Goal: Information Seeking & Learning: Learn about a topic

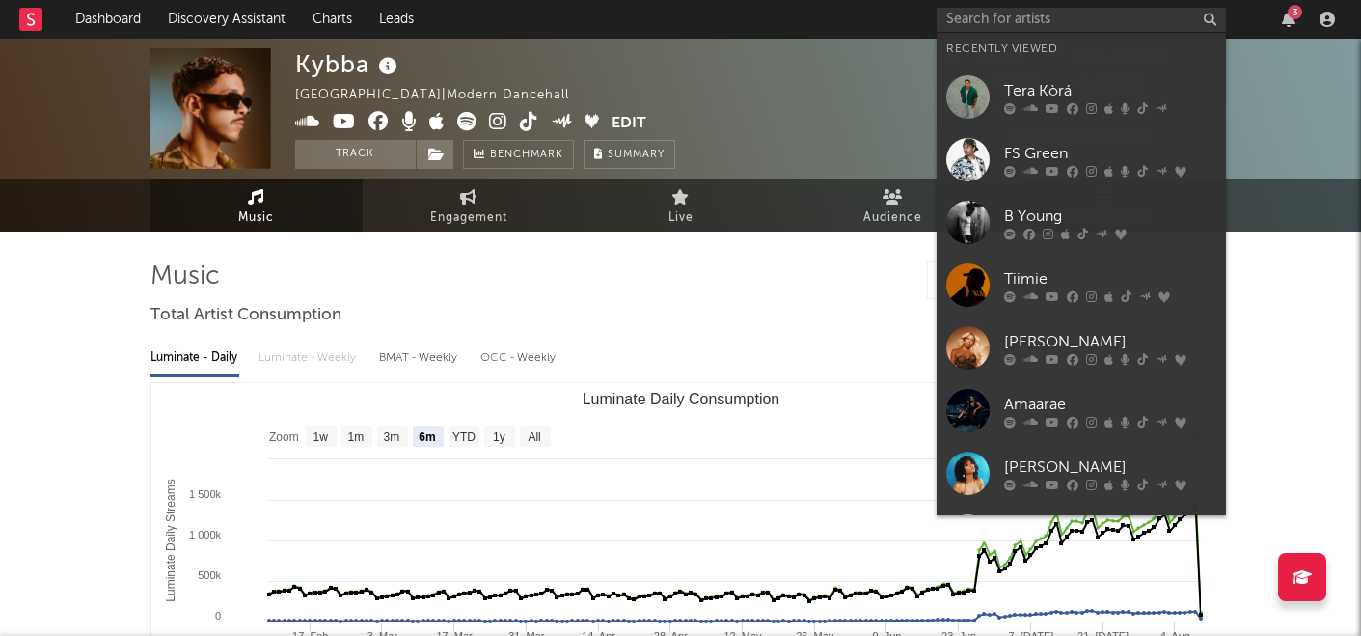
select select "6m"
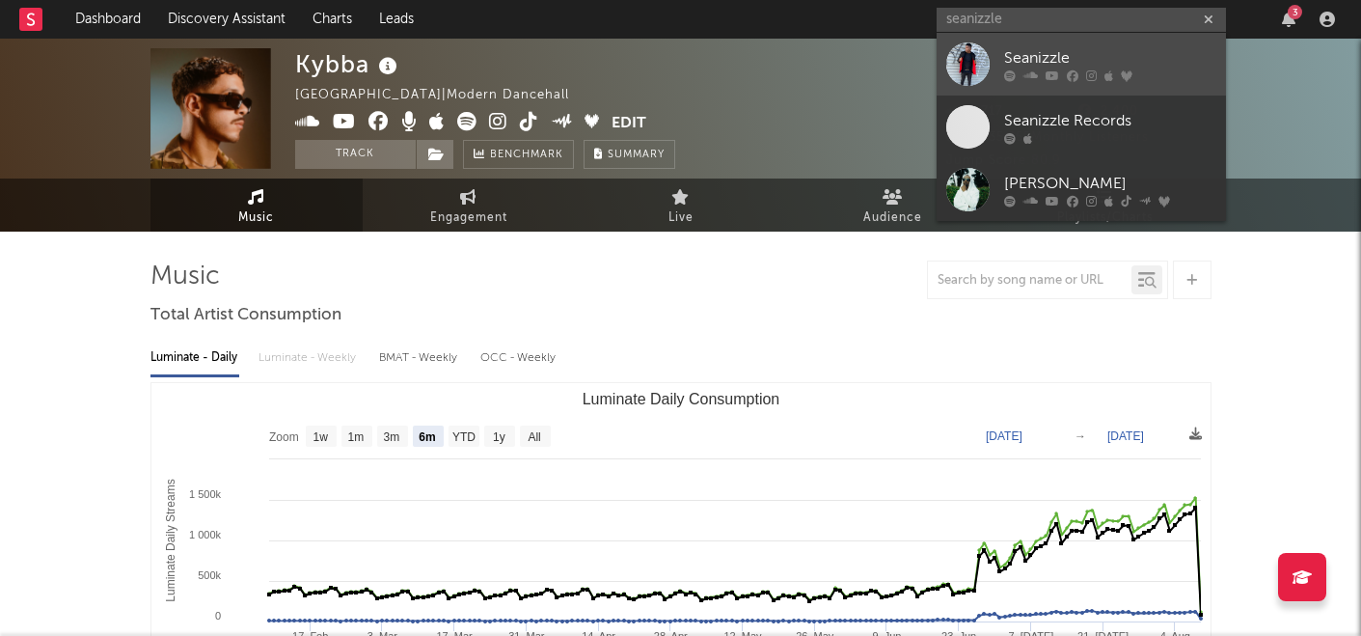
type input "seanizzle"
click at [1079, 63] on div "Seanizzle" at bounding box center [1110, 57] width 212 height 23
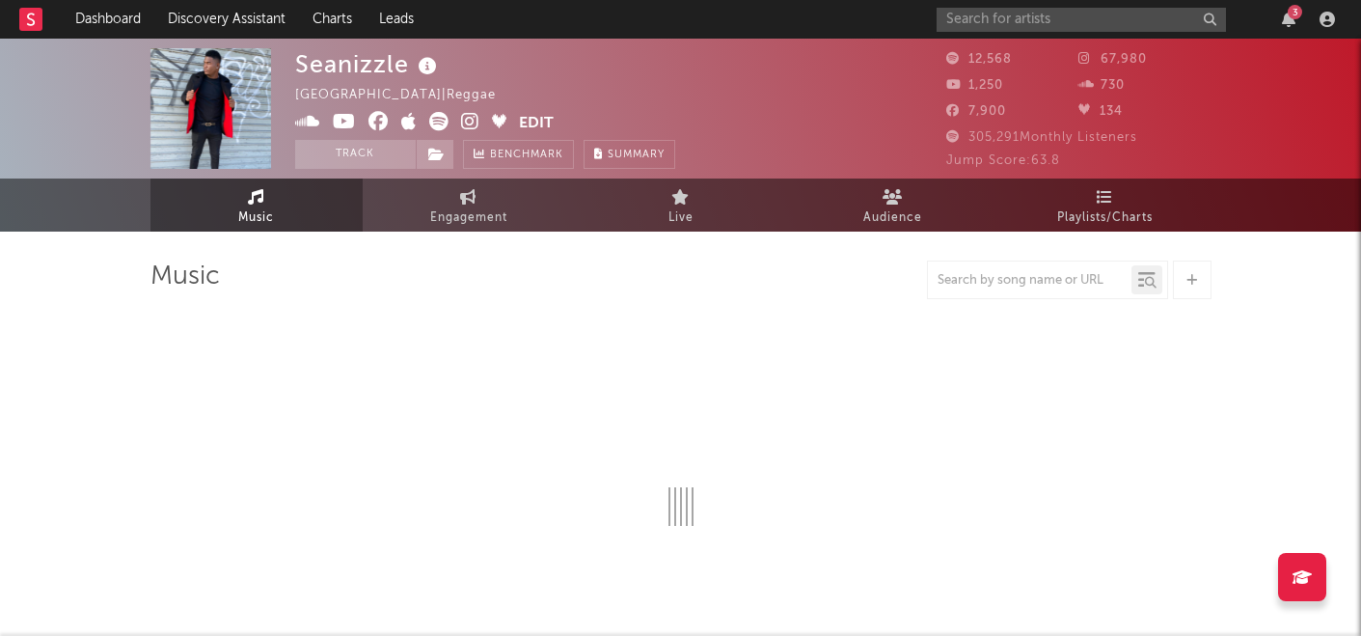
select select "6m"
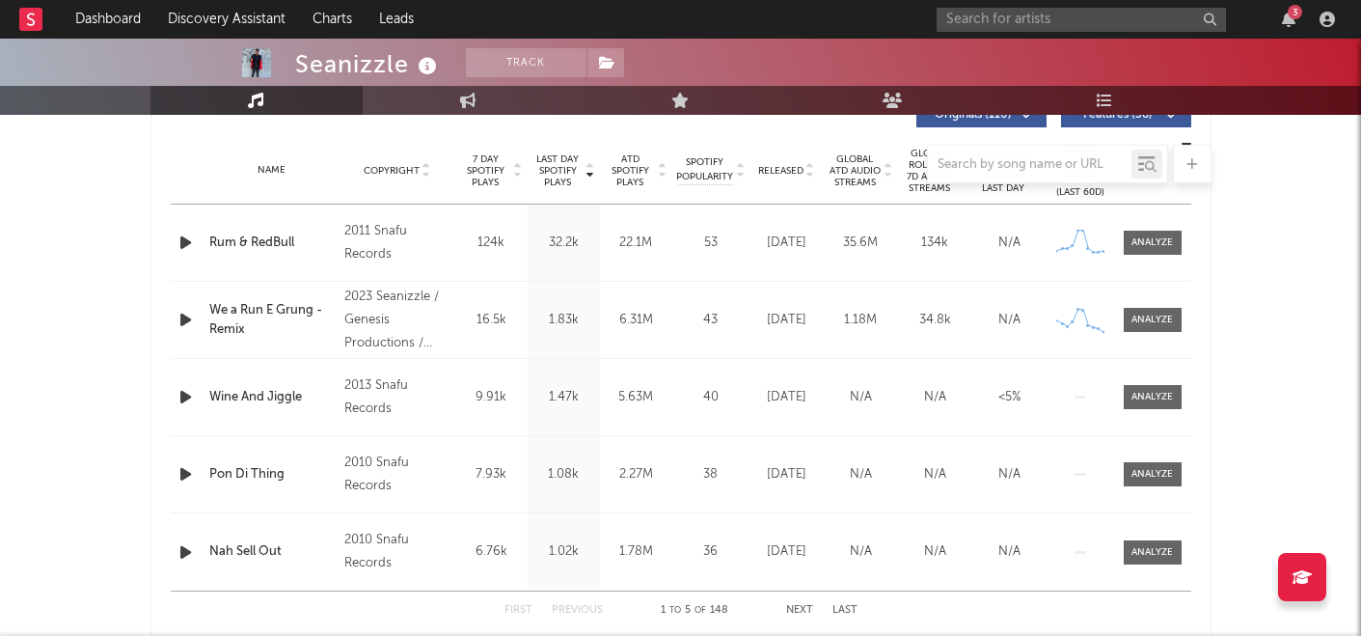
scroll to position [1038, 0]
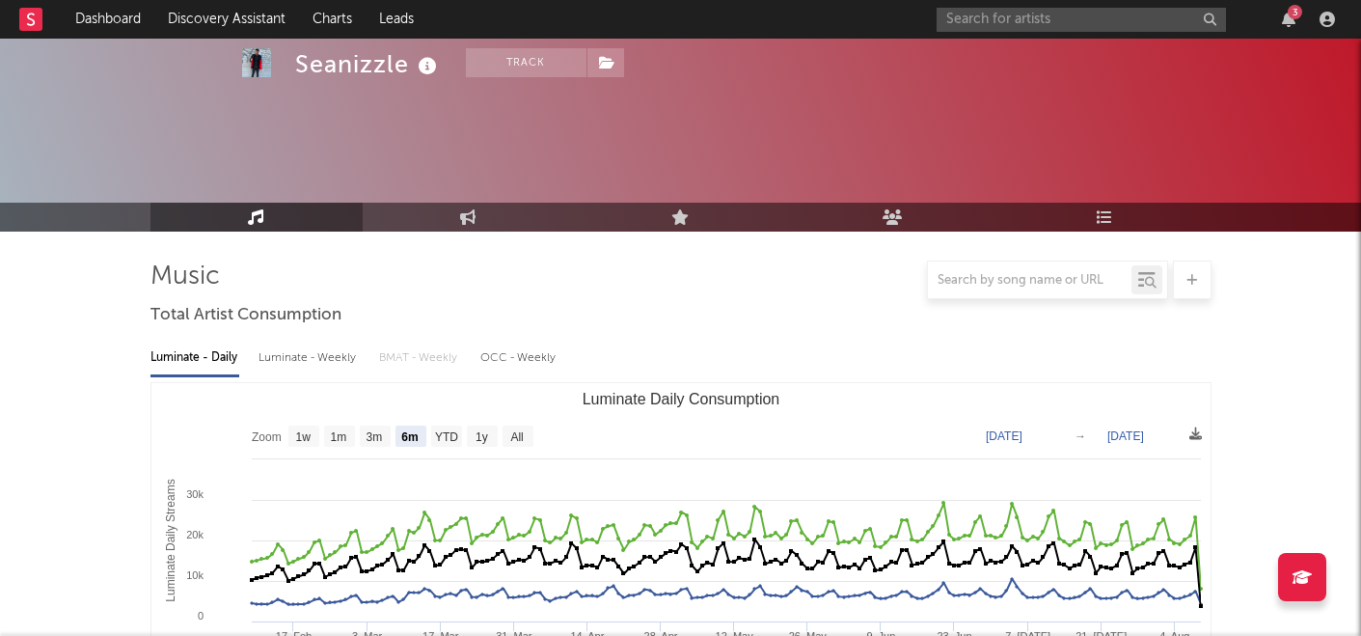
select select "6m"
